Goal: Task Accomplishment & Management: Use online tool/utility

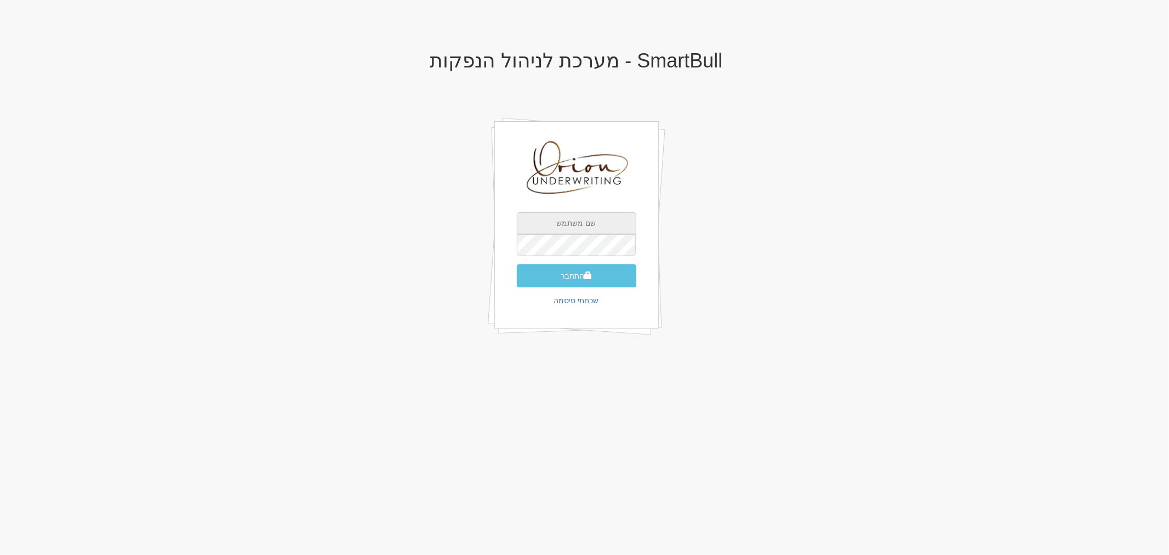
type input "[EMAIL_ADDRESS][DOMAIN_NAME]"
click at [579, 216] on input "[EMAIL_ADDRESS][DOMAIN_NAME]" at bounding box center [576, 223] width 119 height 22
click at [576, 283] on button "התחבר" at bounding box center [576, 275] width 119 height 23
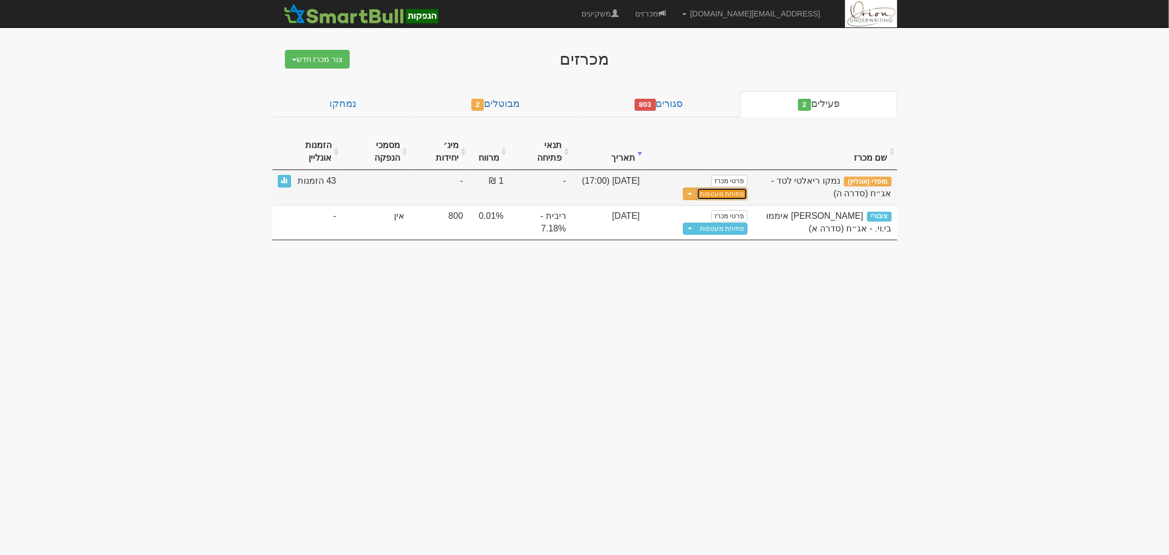
click at [709, 194] on button "פתיחת מעטפות" at bounding box center [722, 193] width 51 height 13
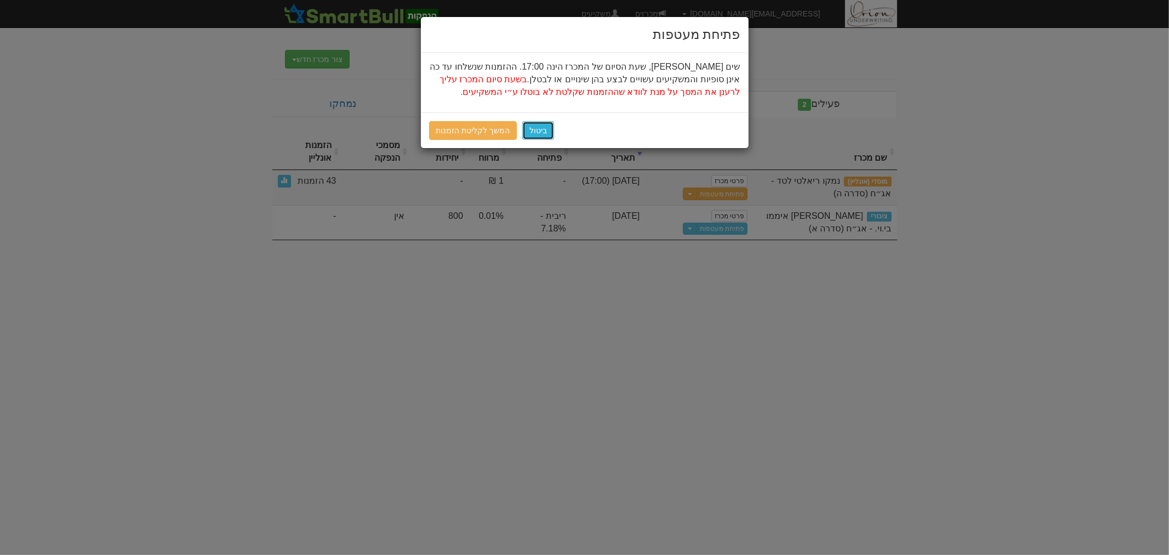
click at [539, 129] on button "ביטול" at bounding box center [538, 130] width 32 height 19
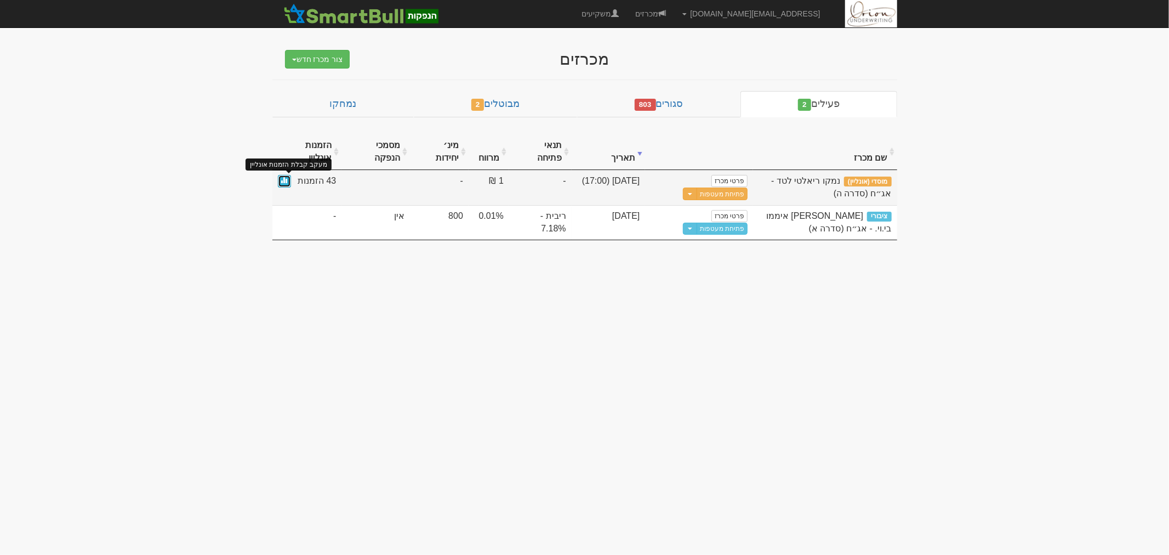
click at [285, 184] on link at bounding box center [284, 181] width 13 height 13
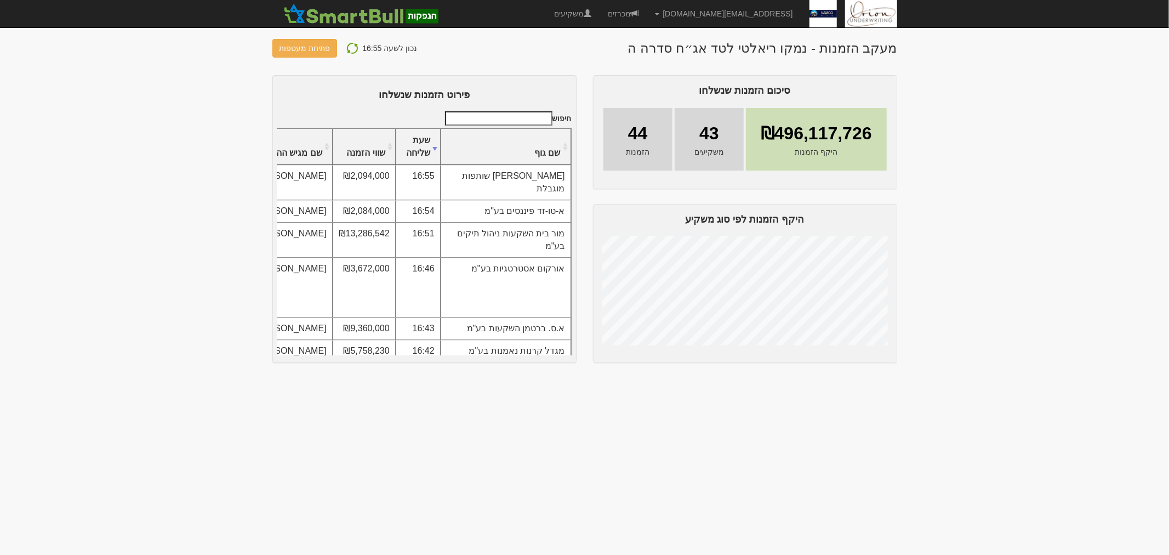
click at [351, 46] on img at bounding box center [352, 48] width 13 height 13
click at [349, 48] on img at bounding box center [352, 48] width 13 height 13
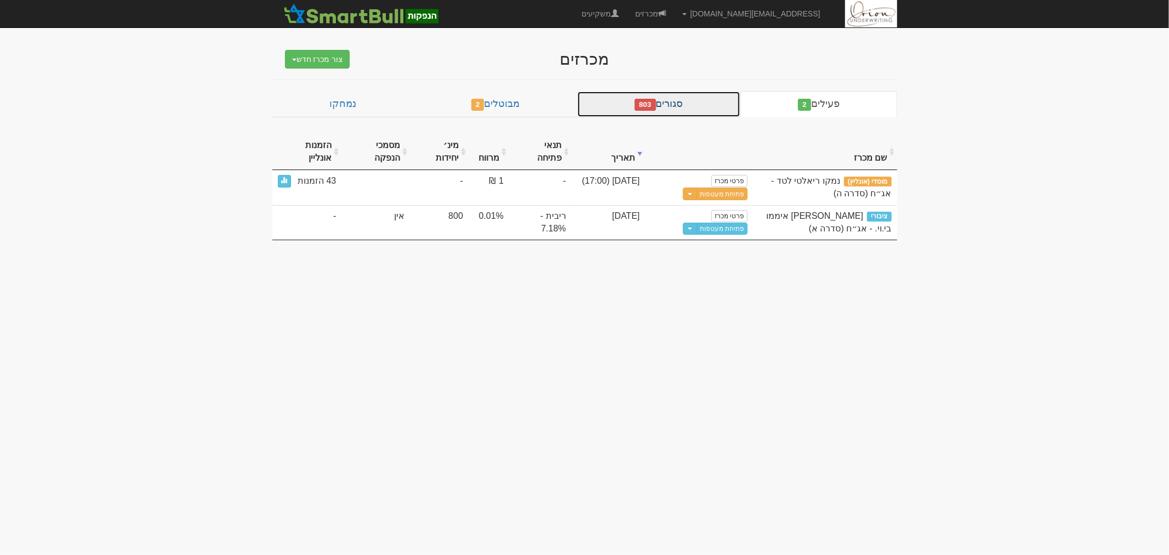
click at [649, 105] on span "803" at bounding box center [645, 105] width 21 height 12
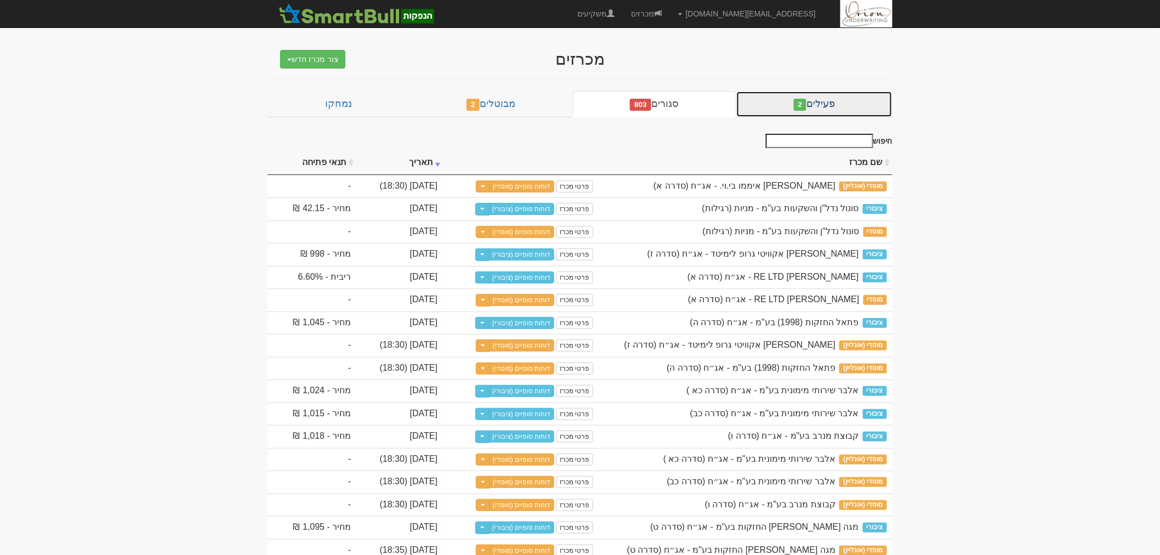
click at [779, 103] on link "פעילים 2" at bounding box center [814, 104] width 156 height 26
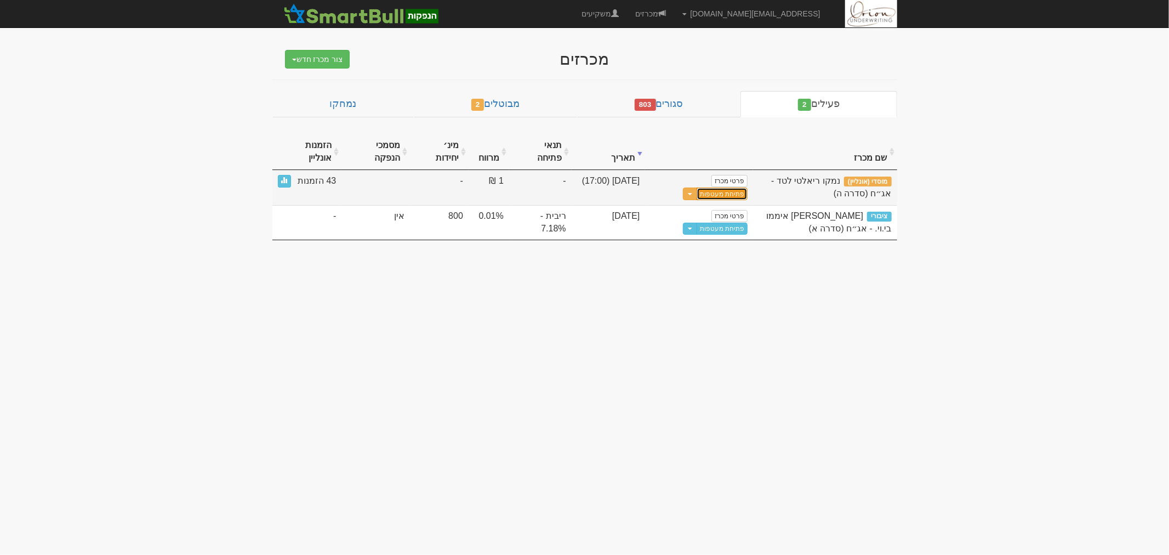
click at [715, 192] on button "פתיחת מעטפות" at bounding box center [722, 193] width 51 height 13
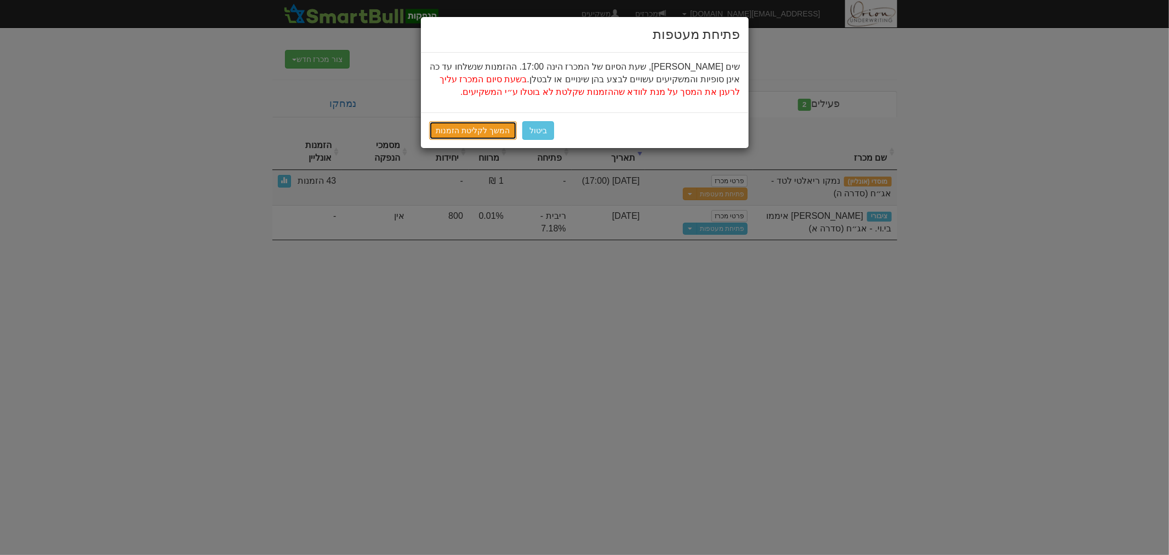
click at [490, 137] on link "המשך לקליטת הזמנות" at bounding box center [473, 130] width 88 height 19
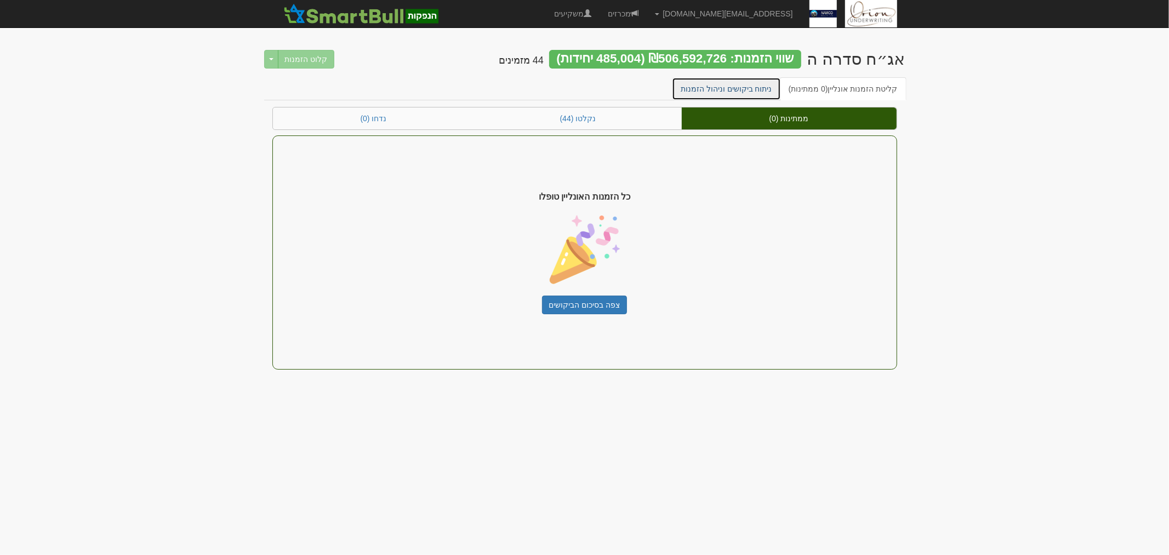
click at [717, 86] on link "ניתוח ביקושים וניהול הזמנות" at bounding box center [726, 88] width 109 height 23
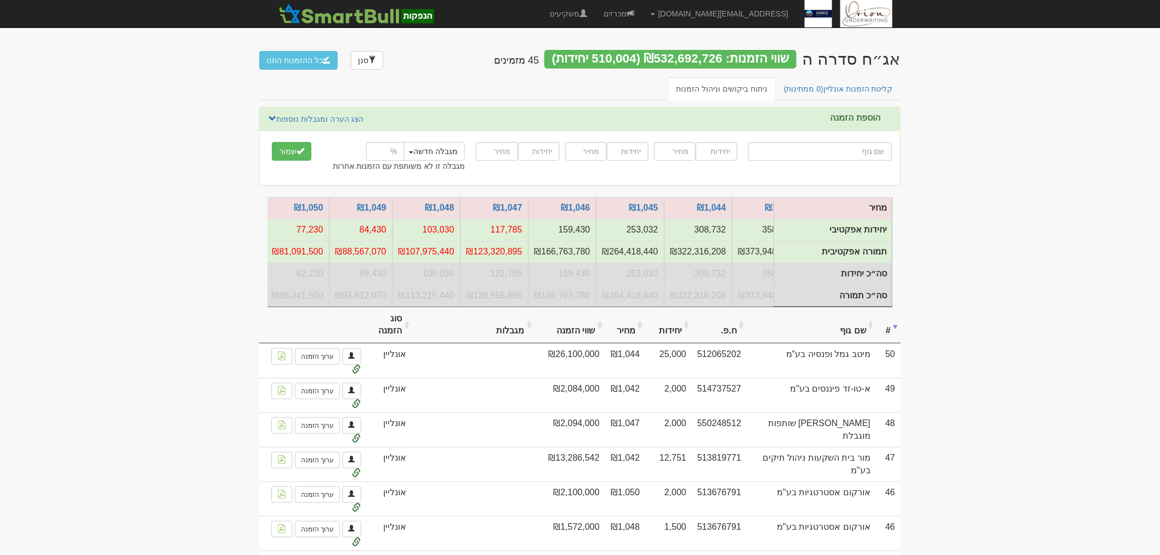
scroll to position [0, -777]
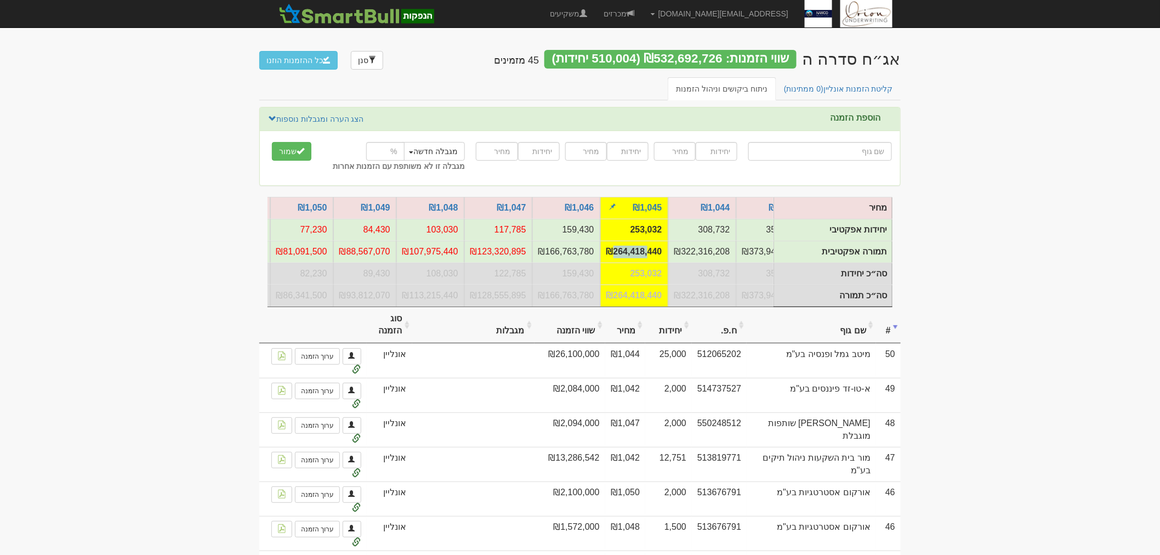
drag, startPoint x: 649, startPoint y: 250, endPoint x: 611, endPoint y: 255, distance: 38.8
click at [611, 255] on td "₪264,418,440" at bounding box center [634, 252] width 68 height 22
click at [627, 261] on td "₪264,418,440" at bounding box center [634, 252] width 68 height 22
click at [623, 243] on td "₪264,418,440" at bounding box center [634, 252] width 68 height 22
click at [613, 252] on td "₪264,418,440" at bounding box center [634, 252] width 68 height 22
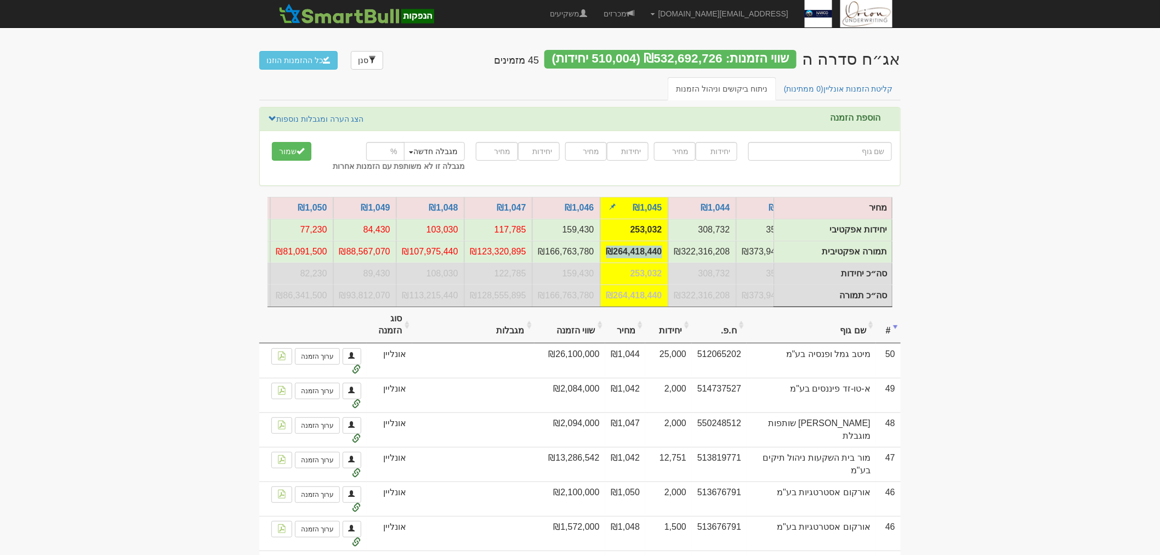
drag, startPoint x: 613, startPoint y: 252, endPoint x: 602, endPoint y: 248, distance: 11.6
click at [602, 248] on td "₪264,418,440" at bounding box center [634, 252] width 68 height 22
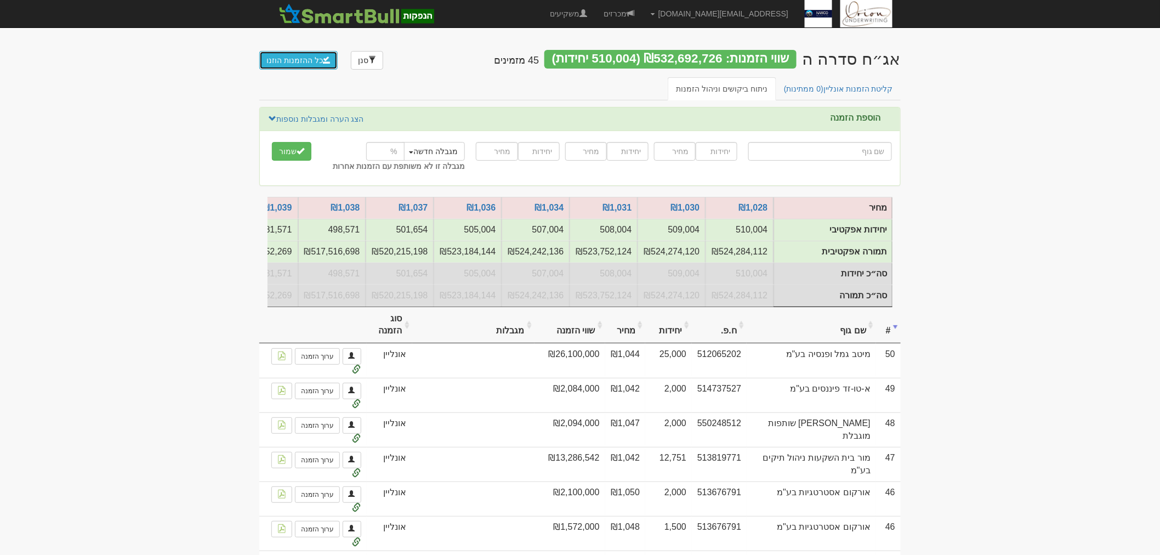
click at [319, 62] on button "כל ההזמנות הוזנו" at bounding box center [298, 60] width 78 height 19
click at [293, 66] on button "כל ההזמנות הוזנו" at bounding box center [298, 60] width 78 height 19
click at [868, 94] on link "קליטת הזמנות אונליין (0 ממתינות)" at bounding box center [838, 88] width 127 height 23
click at [853, 90] on link "קליטת הזמנות אונליין (0 ממתינות)" at bounding box center [838, 88] width 127 height 23
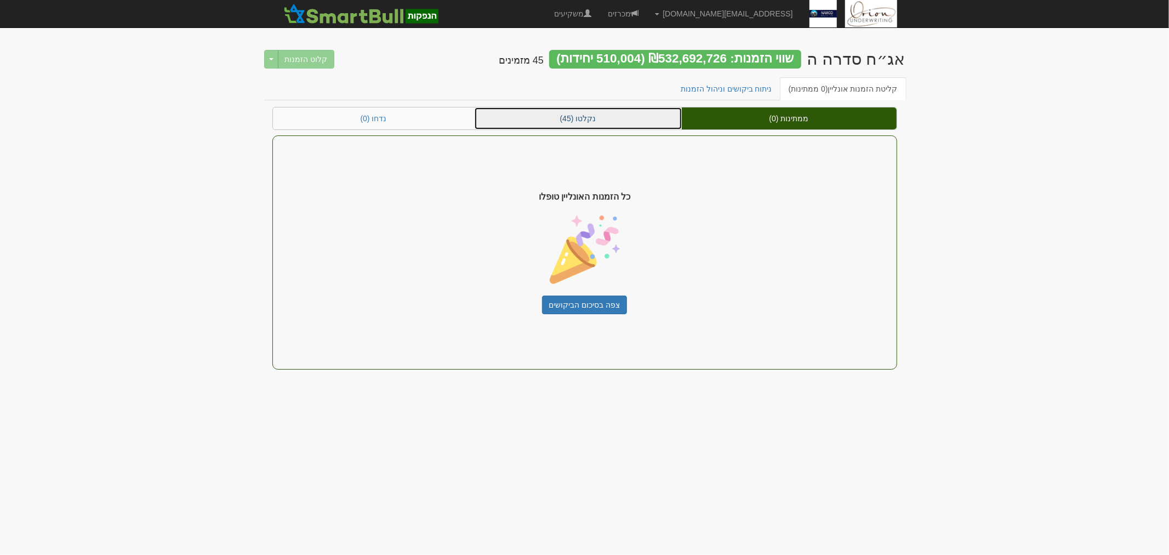
click at [636, 114] on link "נקלטו (45)" at bounding box center [578, 118] width 207 height 22
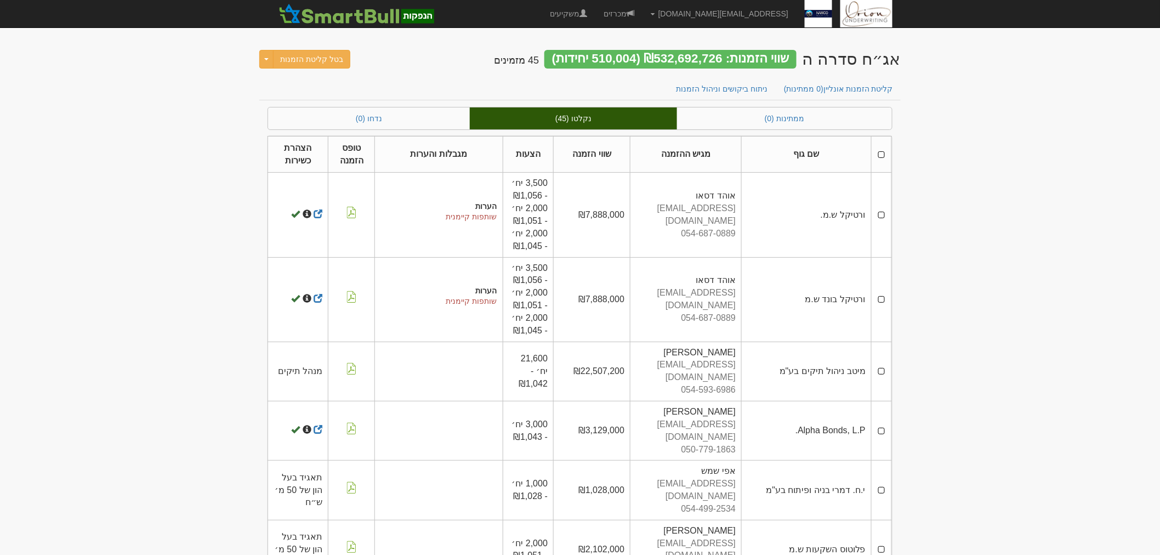
click at [735, 84] on link "ניתוח ביקושים וניהול הזמנות" at bounding box center [722, 88] width 109 height 23
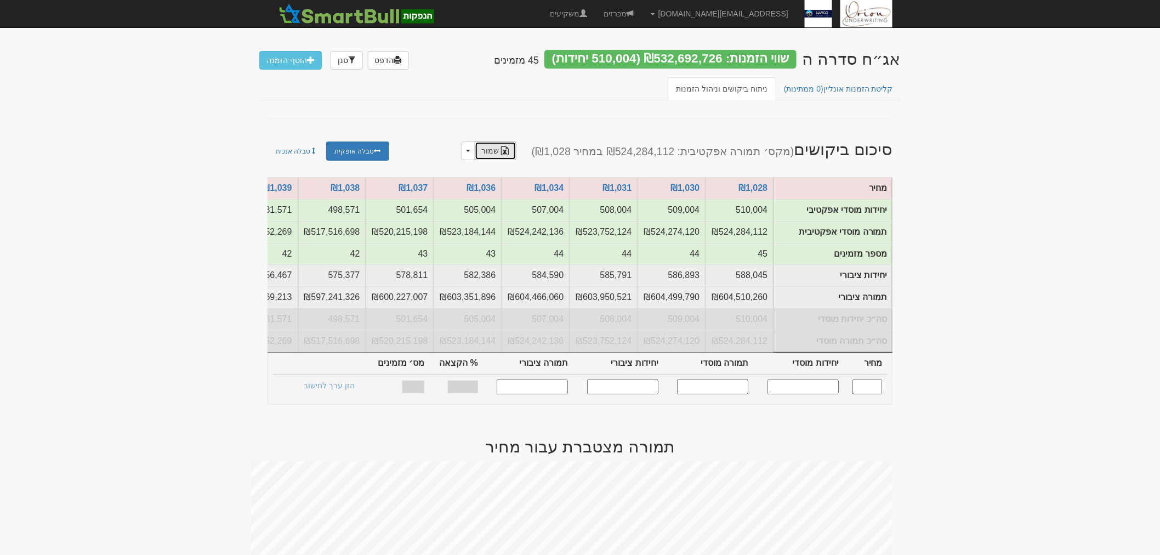
click at [507, 153] on link "שמור" at bounding box center [496, 150] width 42 height 19
